Goal: Task Accomplishment & Management: Complete application form

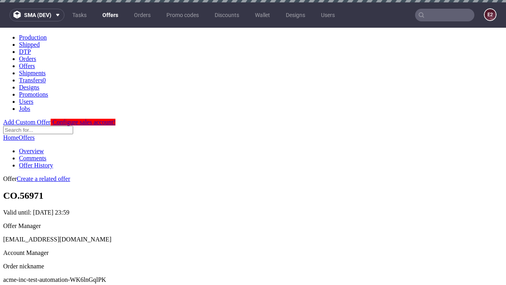
scroll to position [2, 0]
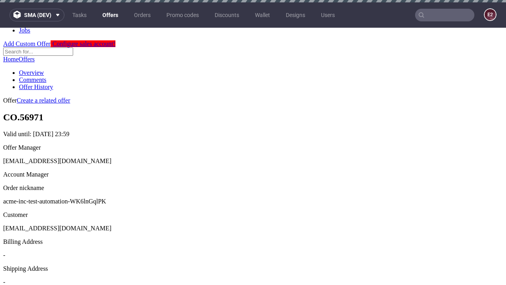
scroll to position [2, 0]
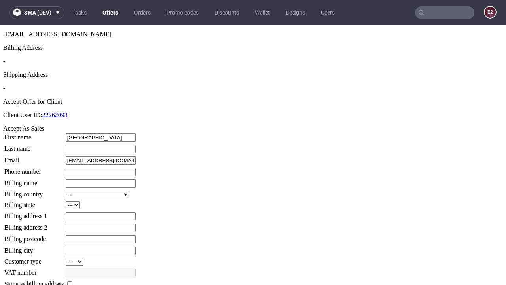
type input "Jena"
type input "Little"
type input "1509813888"
type input "Delmer.Block38"
select select "13"
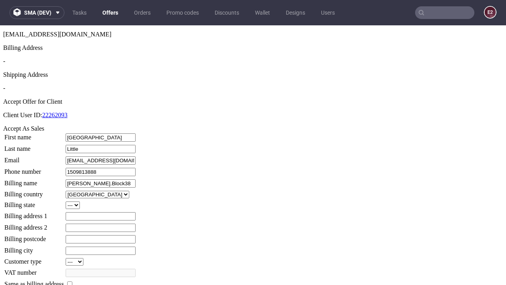
type input "Delmer.Block38"
type input "28 Bluebell Close"
type input "YL29 6FZ"
select select "132"
type input "YL29 6FZ"
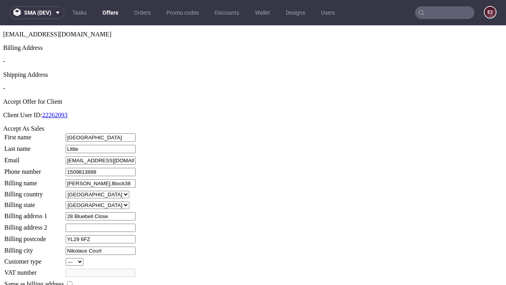
type input "Nikolaus Court"
click at [72, 281] on input "checkbox" at bounding box center [69, 283] width 5 height 5
checkbox input "true"
type input "Delmer.Block38"
select select "13"
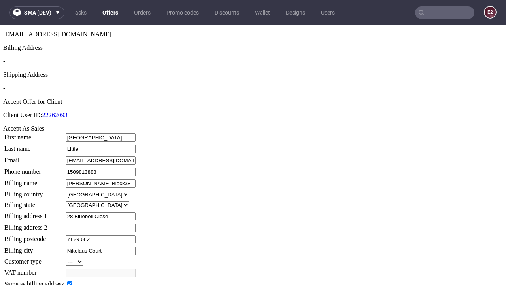
type input "28 Bluebell Close"
type input "YL29 6FZ"
type input "Nikolaus Court"
select select "132"
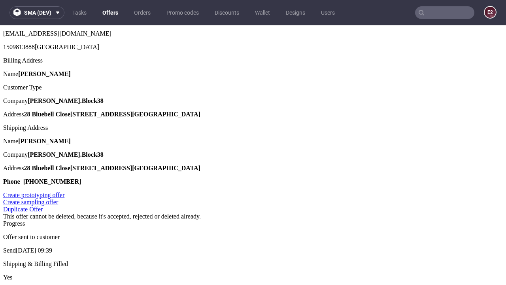
scroll to position [0, 0]
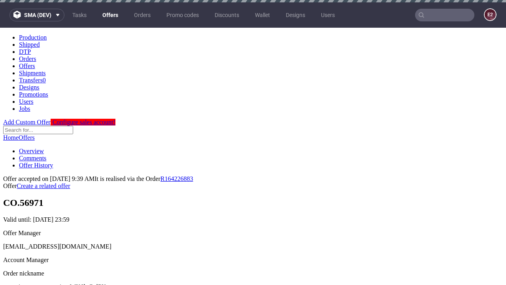
type input "[DATE]"
select select "12214305"
type input "In progress..."
